Goal: Download file/media

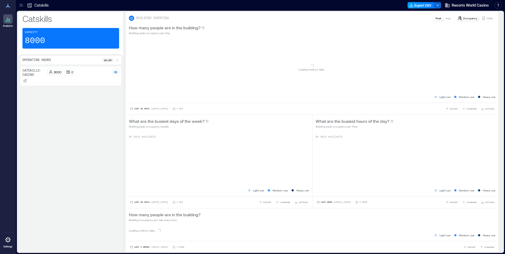
click at [426, 4] on button "Export CSV" at bounding box center [420, 5] width 27 height 6
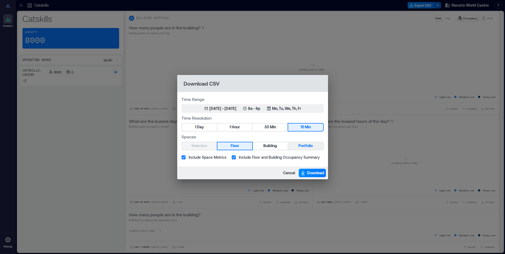
click at [304, 145] on span "Portfolio" at bounding box center [305, 145] width 14 height 7
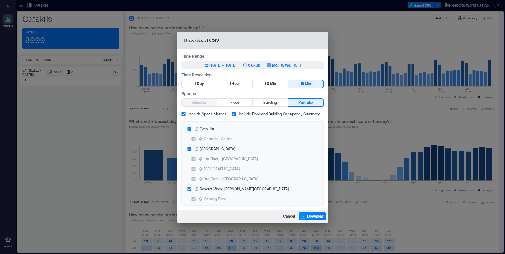
click at [291, 67] on p "Mo, Tu, We, Th, Fr" at bounding box center [286, 65] width 29 height 5
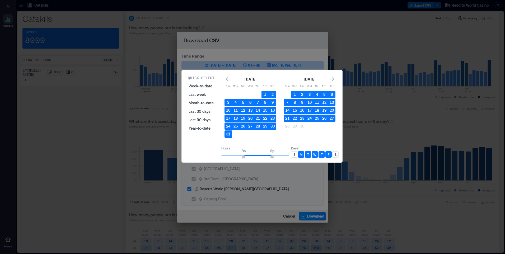
click at [294, 154] on p "S" at bounding box center [294, 154] width 2 height 4
click at [337, 154] on div "S" at bounding box center [335, 154] width 6 height 6
click at [332, 119] on button "27" at bounding box center [331, 118] width 7 height 7
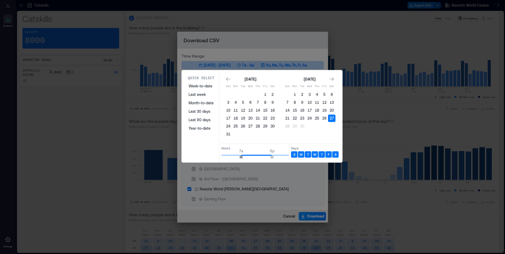
type input "*"
drag, startPoint x: 245, startPoint y: 155, endPoint x: 238, endPoint y: 157, distance: 7.2
click at [238, 157] on span "6a 6p" at bounding box center [255, 155] width 68 height 8
type input "**"
drag, startPoint x: 272, startPoint y: 155, endPoint x: 298, endPoint y: 157, distance: 25.4
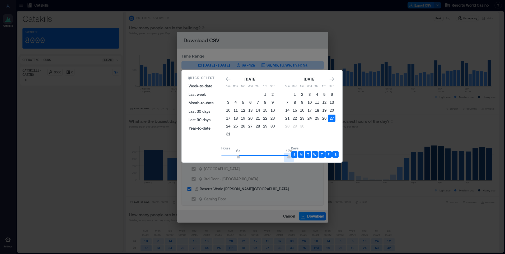
click at [298, 157] on div "Hours 6a 12a Days S M T W T F S" at bounding box center [279, 152] width 117 height 16
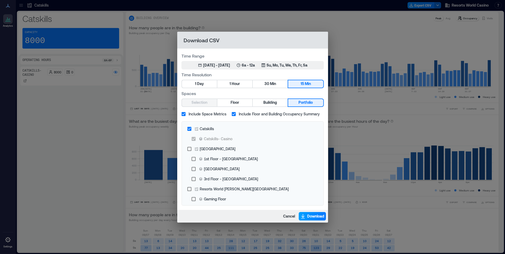
click at [308, 214] on span "Download" at bounding box center [315, 215] width 17 height 5
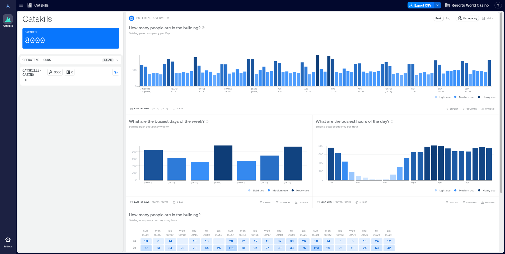
click at [353, 35] on div "How many people are in the building? Building peak occupancy per Day" at bounding box center [312, 30] width 366 height 11
click at [417, 1] on div "Catskills Export CSV Resorts World Casino Resources API Documentation Help Cent…" at bounding box center [260, 5] width 489 height 11
click at [416, 5] on button "Export CSV" at bounding box center [420, 5] width 27 height 6
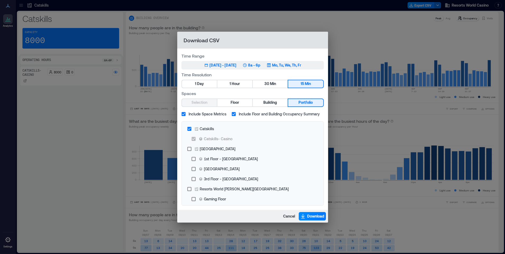
click at [287, 66] on p "Mo, Tu, We, Th, Fr" at bounding box center [286, 65] width 29 height 5
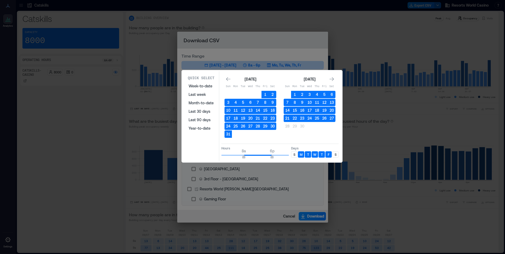
click at [292, 154] on div "S" at bounding box center [294, 154] width 6 height 6
drag, startPoint x: 335, startPoint y: 155, endPoint x: 336, endPoint y: 152, distance: 3.1
click at [335, 155] on p "S" at bounding box center [335, 154] width 2 height 4
click at [333, 118] on button "27" at bounding box center [331, 118] width 7 height 7
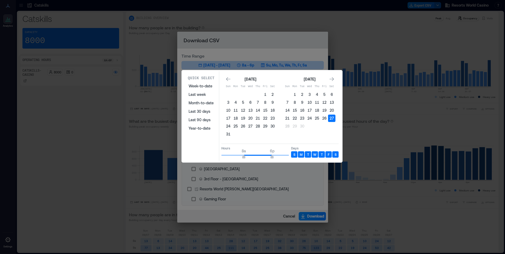
type input "*"
drag, startPoint x: 241, startPoint y: 154, endPoint x: 194, endPoint y: 156, distance: 47.3
click at [194, 156] on div "Quick Select Week-to-date Last week Month-to-date Last 30 days Last 90 days Yea…" at bounding box center [261, 116] width 157 height 90
type input "*"
drag, startPoint x: 269, startPoint y: 155, endPoint x: 237, endPoint y: 157, distance: 32.0
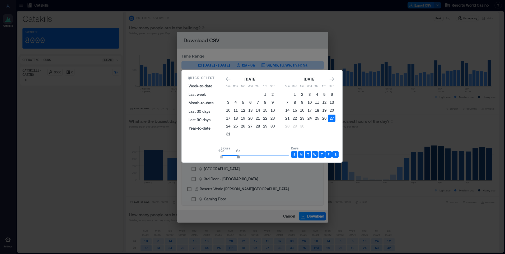
click at [237, 157] on span "12a 6a" at bounding box center [255, 155] width 68 height 8
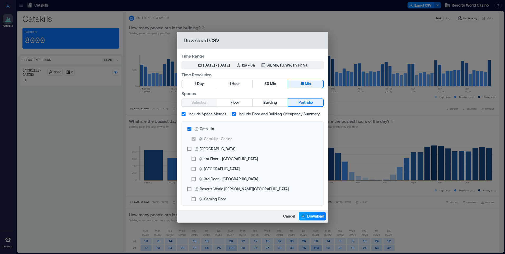
click at [309, 217] on span "Download" at bounding box center [315, 215] width 17 height 5
